Goal: Find specific page/section: Find specific page/section

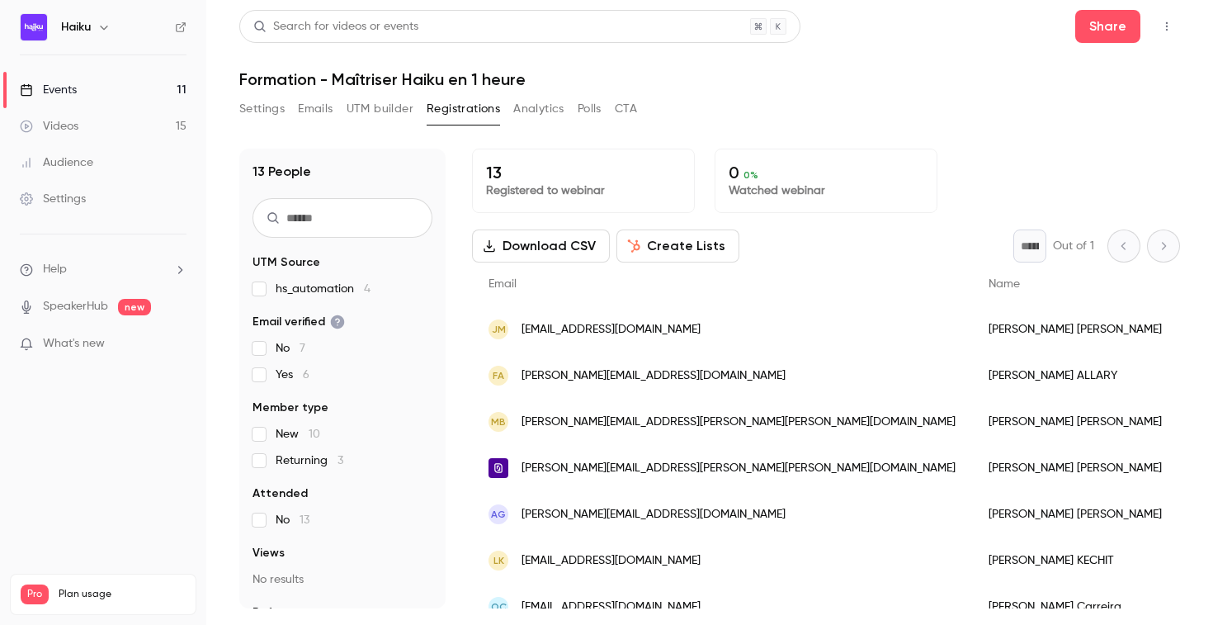
click at [81, 92] on link "Events 11" at bounding box center [103, 90] width 206 height 36
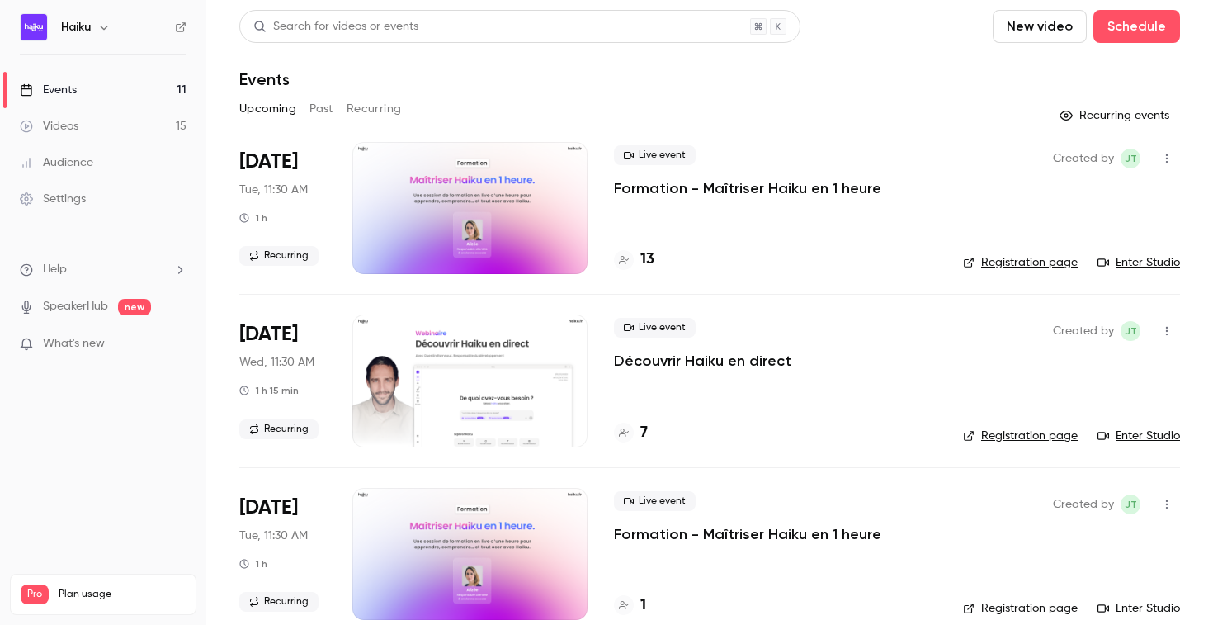
click at [654, 260] on div "13" at bounding box center [775, 259] width 323 height 22
click at [649, 260] on h4 "13" at bounding box center [648, 259] width 14 height 22
